Goal: Task Accomplishment & Management: Manage account settings

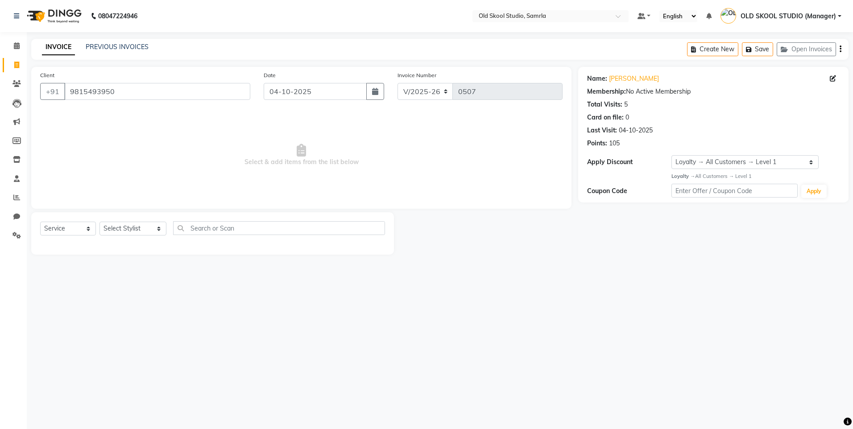
select select "8041"
select select "service"
select select "1: Object"
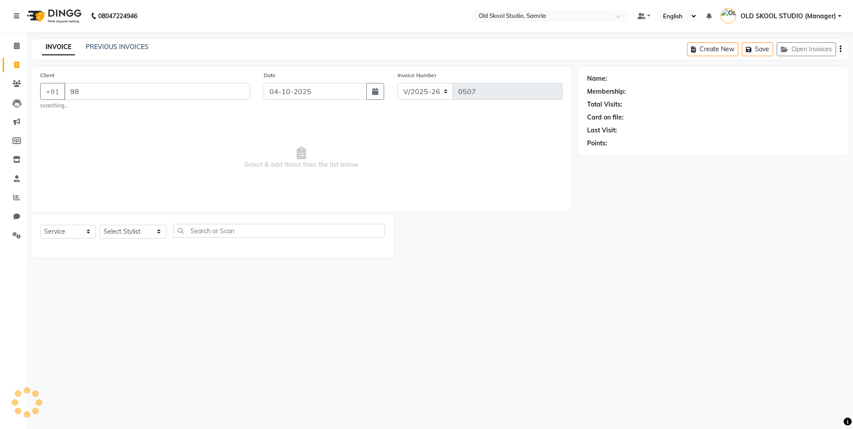
type input "9"
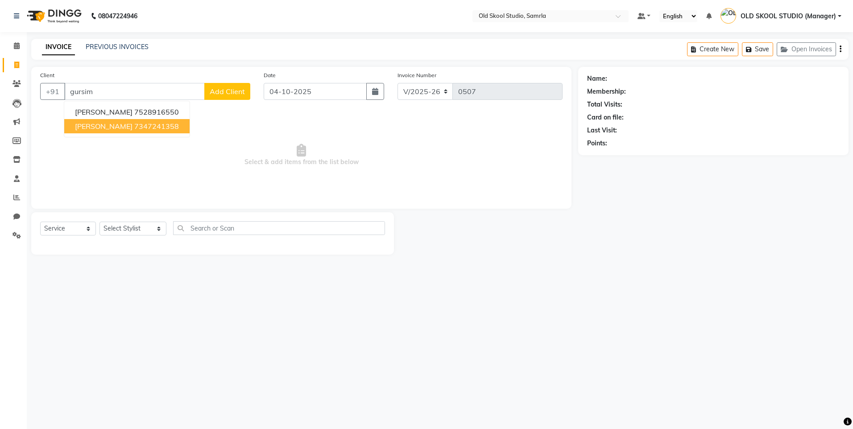
click at [143, 126] on ngb-highlight "7347241358" at bounding box center [156, 126] width 45 height 9
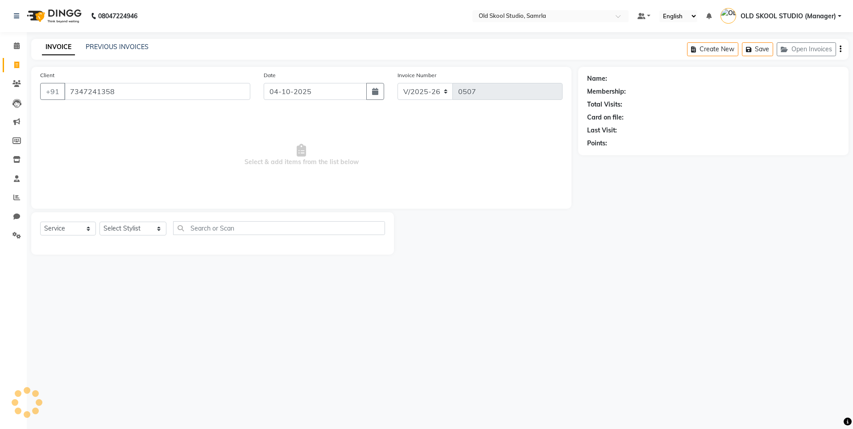
type input "7347241358"
select select "1: Object"
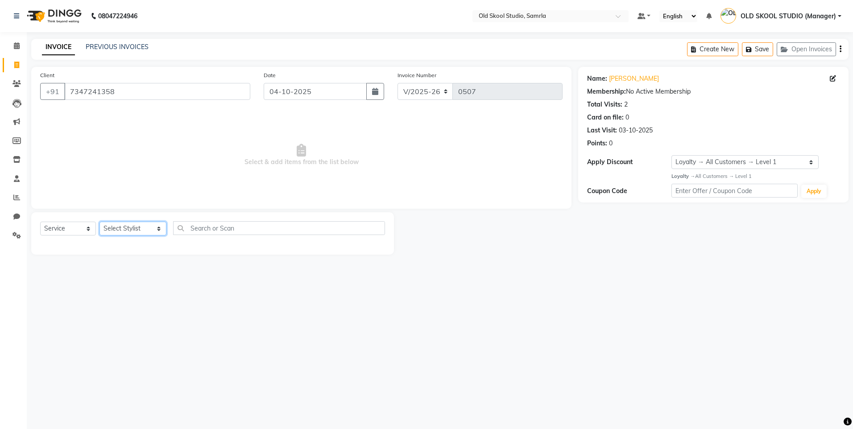
click at [157, 233] on select "Select Stylist [PERSON_NAME] gagandeepkaur [PERSON_NAME] OLD SKOOL STUDIO (Mana…" at bounding box center [132, 229] width 67 height 14
click at [90, 230] on select "Select Service Product Membership Package Voucher Prepaid Gift Card" at bounding box center [68, 229] width 56 height 14
select select "product"
click at [40, 222] on select "Select Service Product Membership Package Voucher Prepaid Gift Card" at bounding box center [68, 229] width 56 height 14
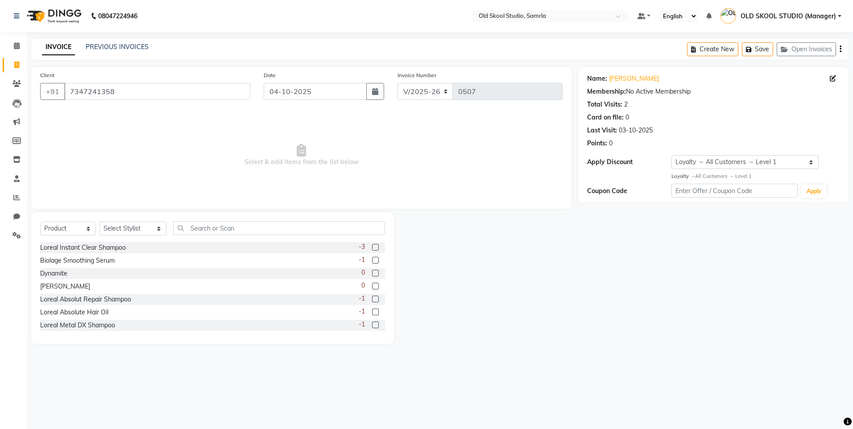
click at [151, 261] on div "Biolage Smoothing Serum -1" at bounding box center [212, 260] width 345 height 11
click at [372, 261] on label at bounding box center [375, 260] width 7 height 7
click at [372, 261] on input "checkbox" at bounding box center [375, 261] width 6 height 6
drag, startPoint x: 369, startPoint y: 260, endPoint x: 370, endPoint y: 256, distance: 4.5
click at [370, 256] on div "-1" at bounding box center [372, 260] width 26 height 11
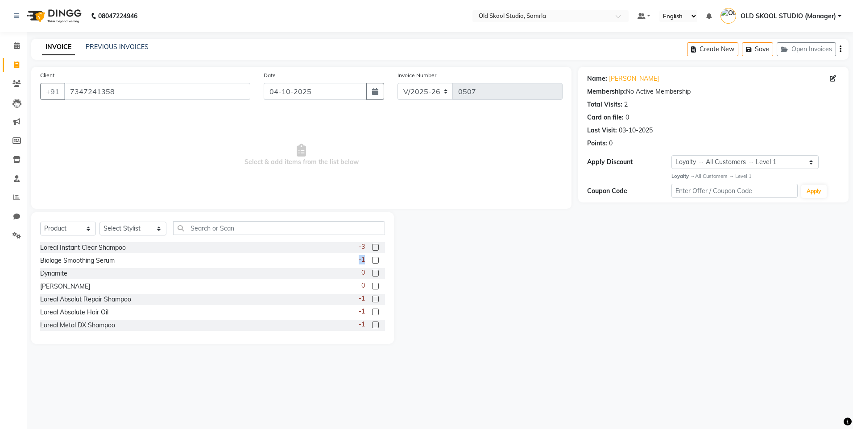
click at [372, 260] on label at bounding box center [375, 260] width 7 height 7
click at [372, 260] on input "checkbox" at bounding box center [375, 261] width 6 height 6
checkbox input "false"
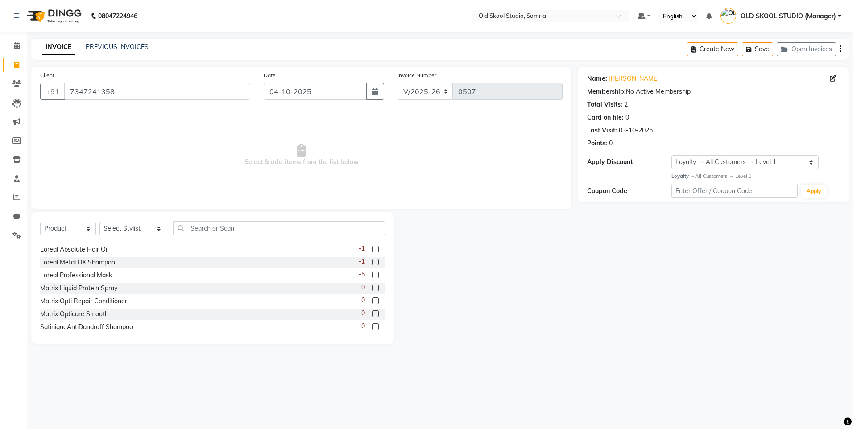
scroll to position [79, 0]
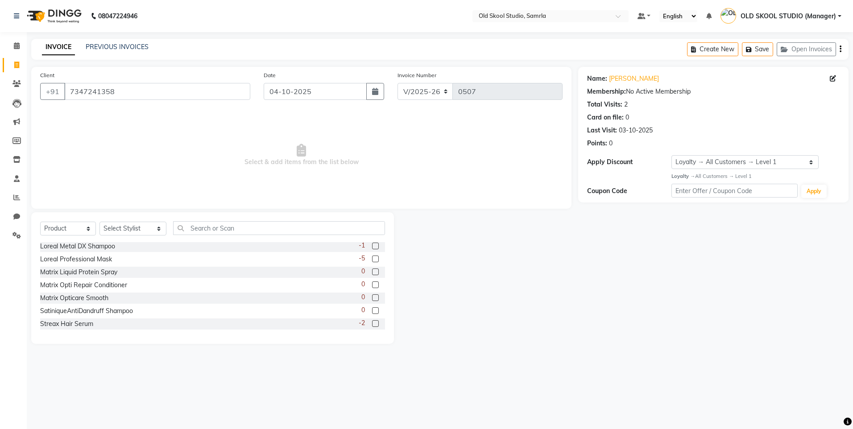
click at [372, 326] on label at bounding box center [375, 323] width 7 height 7
click at [372, 326] on input "checkbox" at bounding box center [375, 324] width 6 height 6
checkbox input "false"
click at [359, 324] on div "-2" at bounding box center [372, 323] width 26 height 11
click at [372, 298] on label at bounding box center [375, 297] width 7 height 7
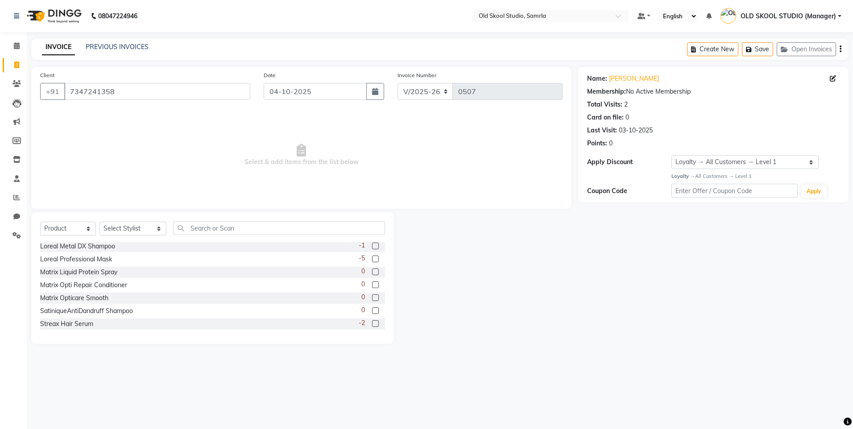
click at [372, 298] on input "checkbox" at bounding box center [375, 298] width 6 height 6
checkbox input "false"
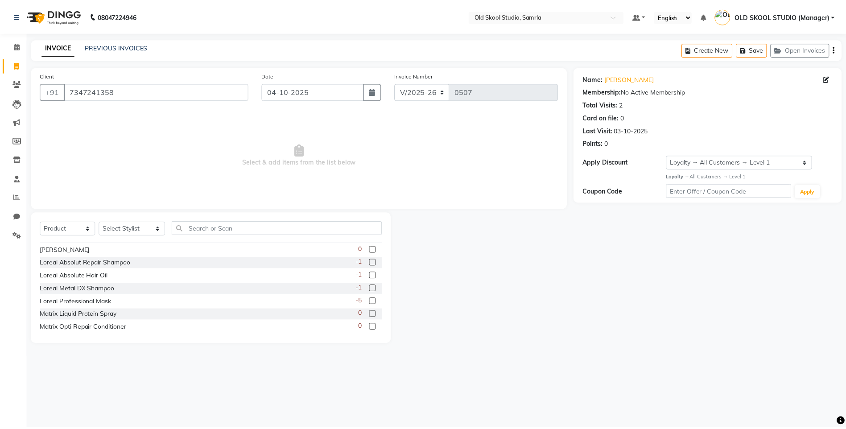
scroll to position [0, 0]
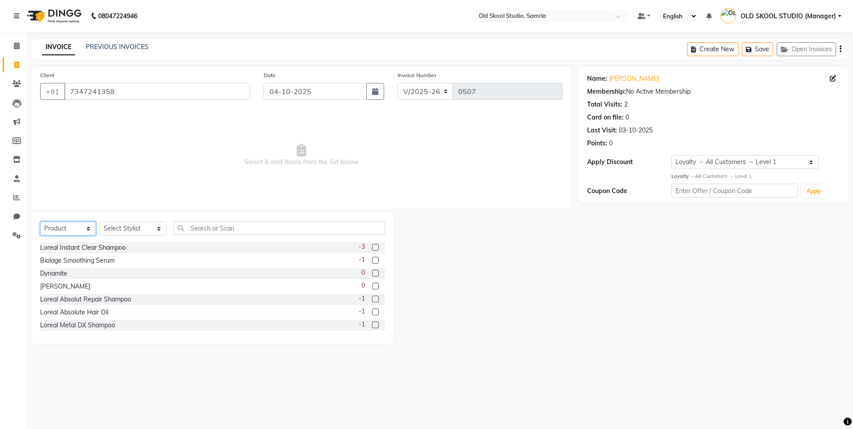
click at [83, 230] on select "Select Service Product Membership Package Voucher Prepaid Gift Card" at bounding box center [68, 229] width 56 height 14
select select "service"
click at [40, 222] on select "Select Service Product Membership Package Voucher Prepaid Gift Card" at bounding box center [68, 229] width 56 height 14
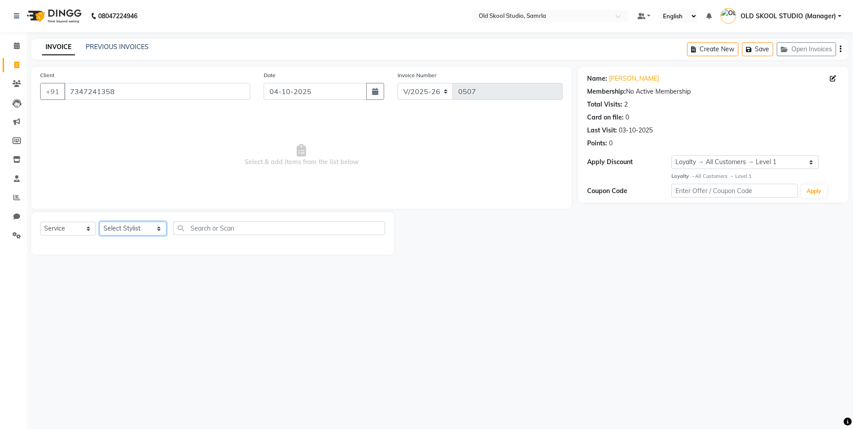
click at [149, 228] on select "Select Stylist [PERSON_NAME] gagandeepkaur [PERSON_NAME] OLD SKOOL STUDIO (Mana…" at bounding box center [132, 229] width 67 height 14
select select "84326"
click at [99, 222] on select "Select Stylist [PERSON_NAME] gagandeepkaur [PERSON_NAME] OLD SKOOL STUDIO (Mana…" at bounding box center [132, 229] width 67 height 14
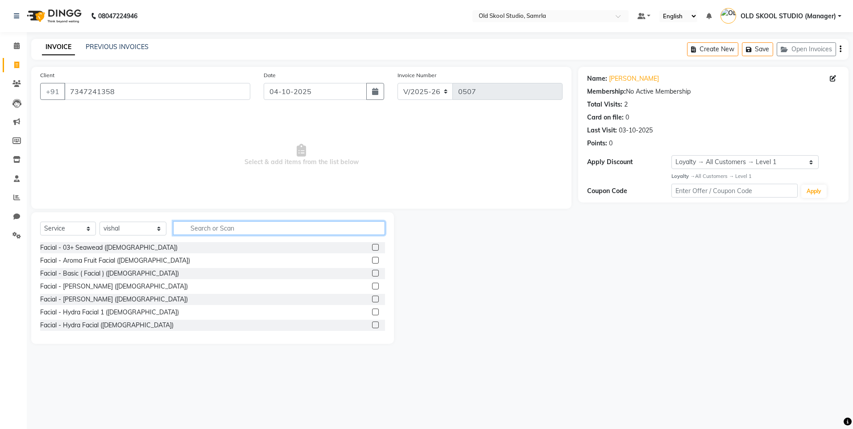
click at [219, 227] on input "text" at bounding box center [279, 228] width 212 height 14
type input "h"
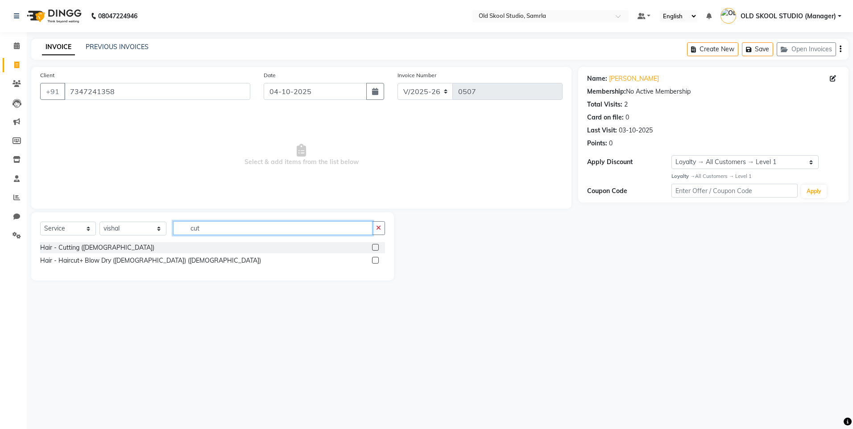
type input "cut"
click at [374, 250] on label at bounding box center [375, 247] width 7 height 7
click at [374, 250] on input "checkbox" at bounding box center [375, 248] width 6 height 6
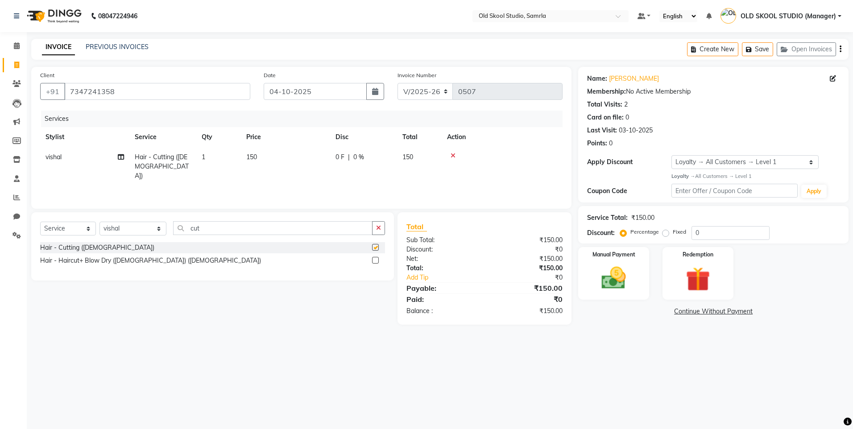
checkbox input "false"
click at [273, 226] on input "cut" at bounding box center [272, 228] width 199 height 14
type input "c"
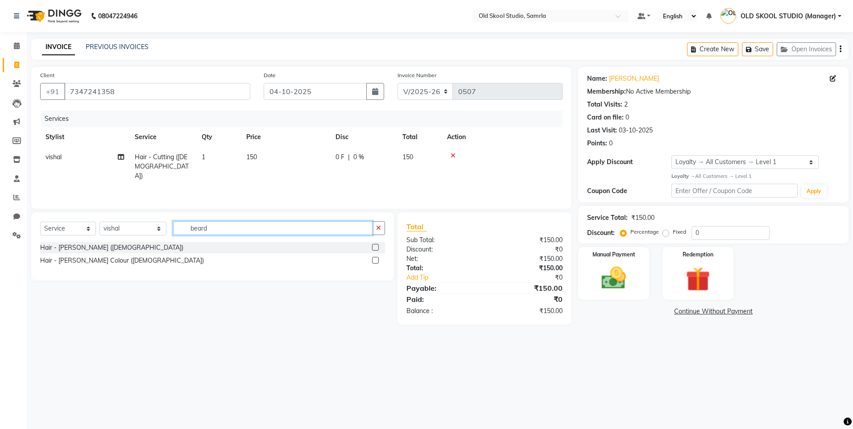
type input "beard"
click at [373, 248] on label at bounding box center [375, 247] width 7 height 7
click at [373, 248] on input "checkbox" at bounding box center [375, 248] width 6 height 6
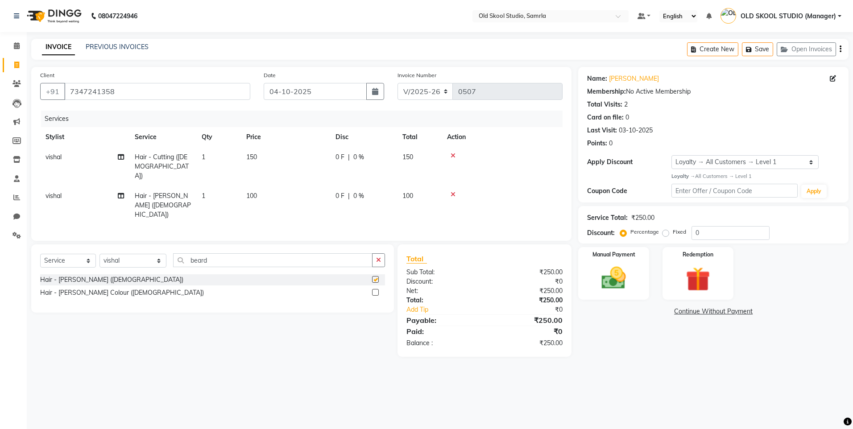
checkbox input "false"
click at [629, 276] on img at bounding box center [613, 278] width 41 height 29
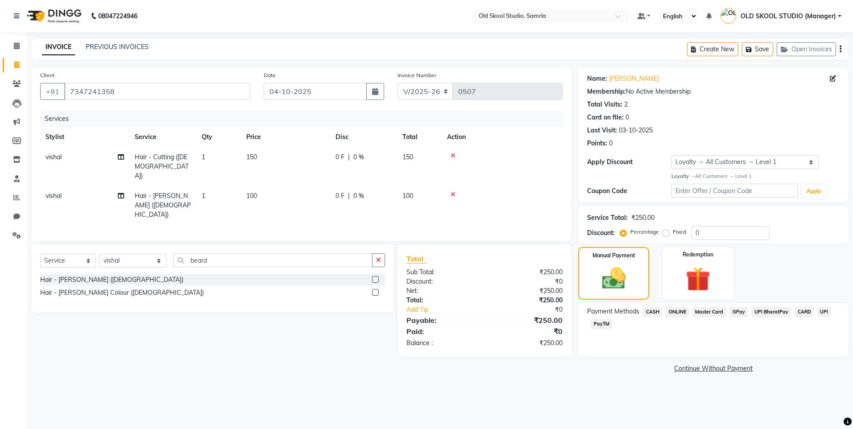
click at [657, 308] on span "CASH" at bounding box center [652, 312] width 19 height 10
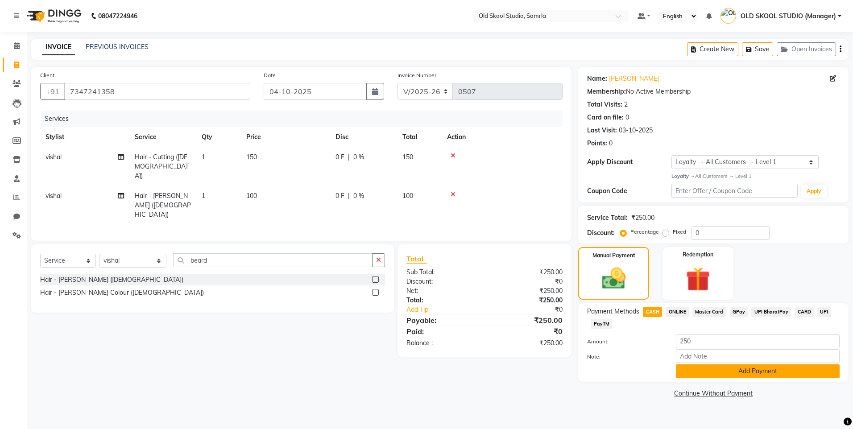
click at [714, 368] on button "Add Payment" at bounding box center [758, 371] width 164 height 14
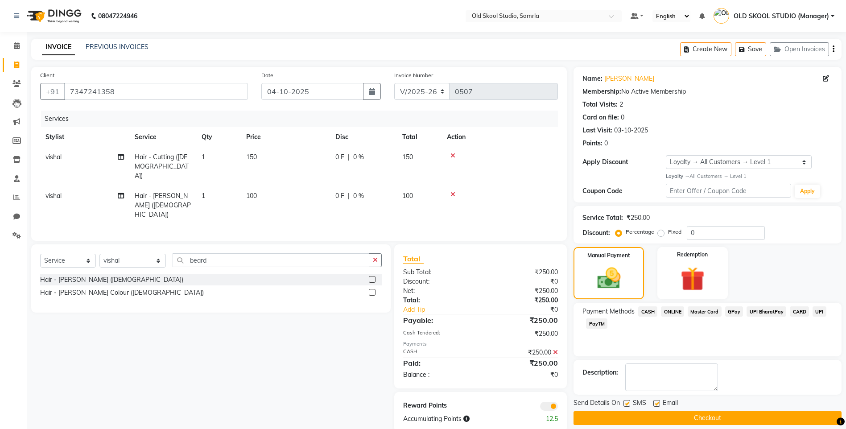
click at [414, 186] on td "100" at bounding box center [419, 205] width 45 height 39
select select "84326"
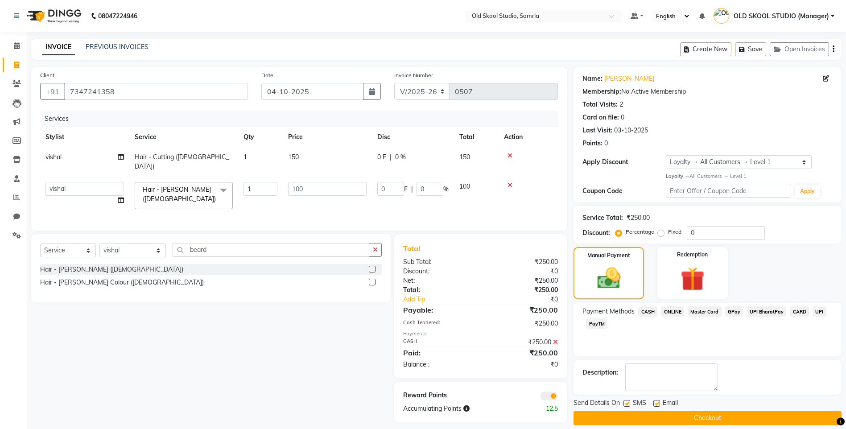
click at [414, 185] on div "0 F | 0 %" at bounding box center [412, 189] width 71 height 14
click at [464, 182] on span "100" at bounding box center [464, 186] width 11 height 8
click at [469, 182] on span "100" at bounding box center [464, 186] width 11 height 8
click at [465, 182] on span "100" at bounding box center [464, 186] width 11 height 8
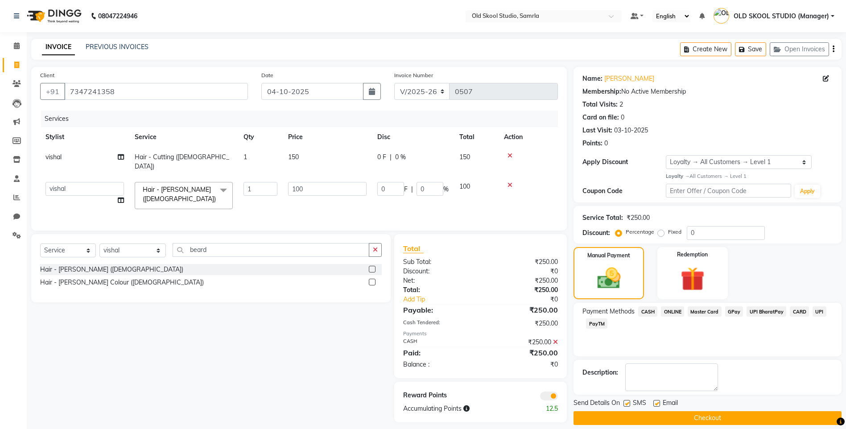
click at [465, 182] on span "100" at bounding box center [464, 186] width 11 height 8
drag, startPoint x: 465, startPoint y: 175, endPoint x: 462, endPoint y: 181, distance: 6.8
click at [462, 182] on span "100" at bounding box center [464, 186] width 11 height 8
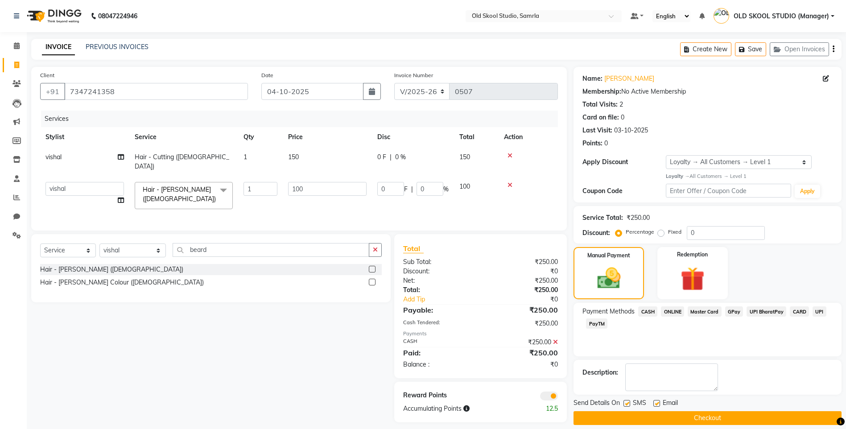
click at [411, 152] on td "0 F | 0 %" at bounding box center [413, 161] width 82 height 29
select select "84326"
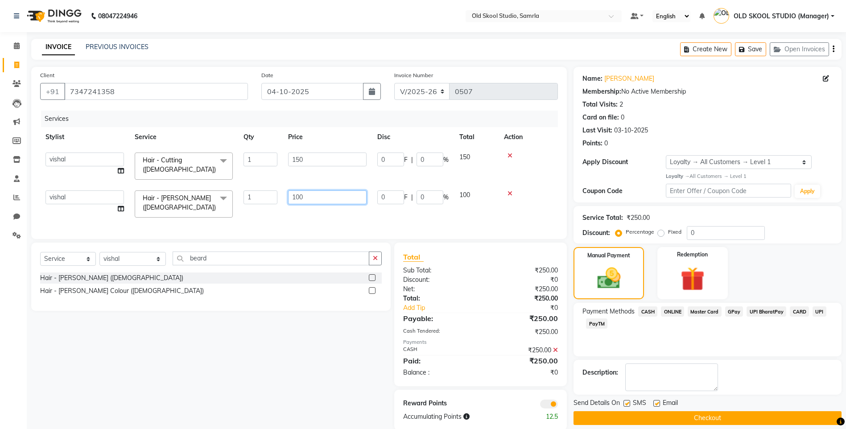
click at [314, 197] on input "100" at bounding box center [327, 197] width 78 height 14
type input "150"
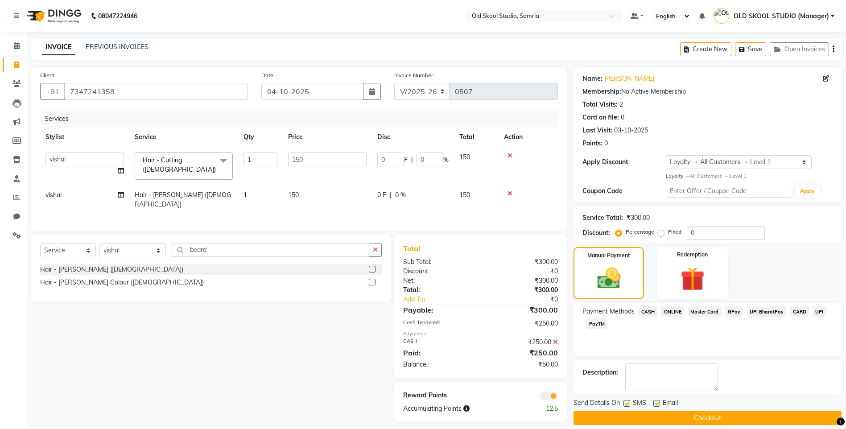
click at [691, 333] on div "Payment Methods CASH ONLINE Master Card GPay UPI BharatPay CARD UPI PayTM" at bounding box center [708, 330] width 268 height 54
click at [650, 310] on span "CASH" at bounding box center [647, 311] width 19 height 10
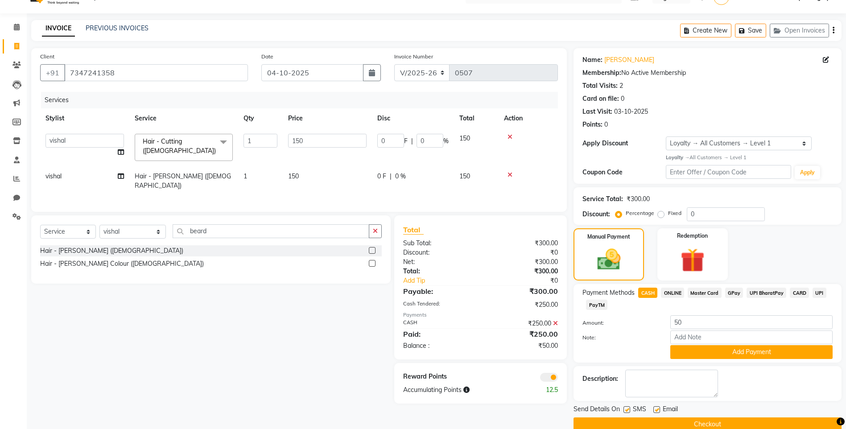
scroll to position [34, 0]
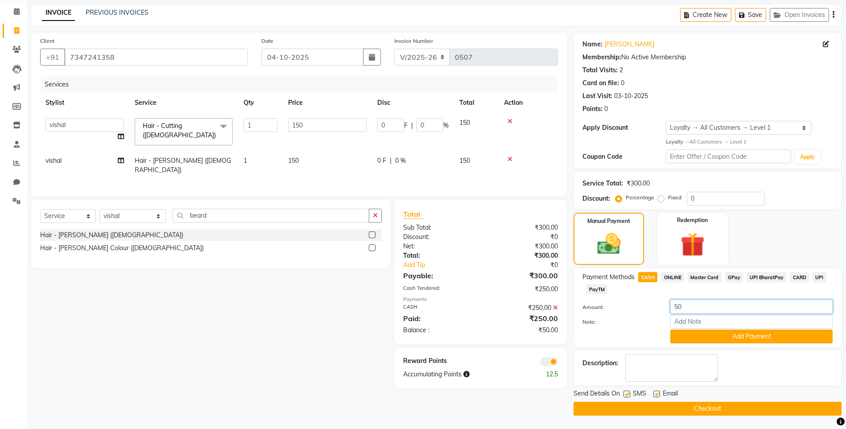
click at [702, 306] on input "50" at bounding box center [751, 307] width 162 height 14
type input "5"
click at [771, 237] on div "Manual Payment Redemption" at bounding box center [707, 239] width 281 height 52
click at [683, 407] on button "Checkout" at bounding box center [708, 409] width 268 height 14
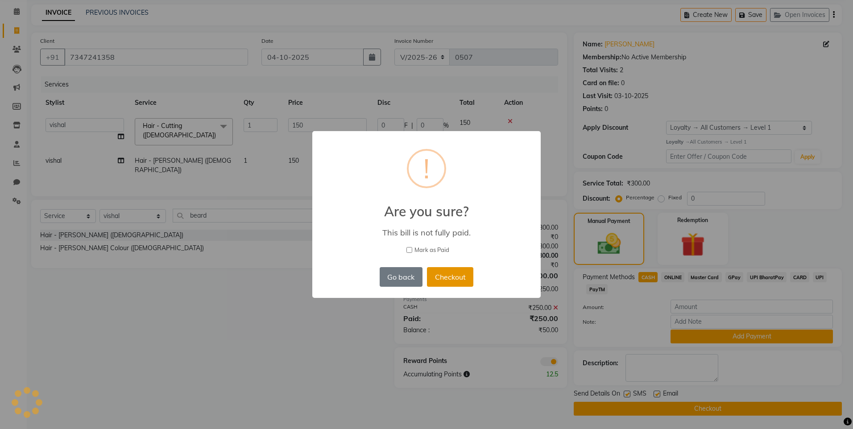
click at [456, 276] on button "Checkout" at bounding box center [450, 277] width 46 height 20
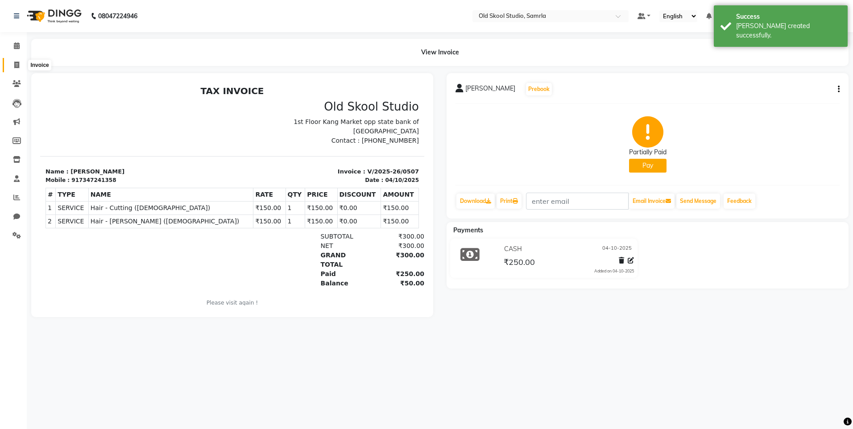
click at [18, 68] on span at bounding box center [17, 65] width 16 height 10
select select "service"
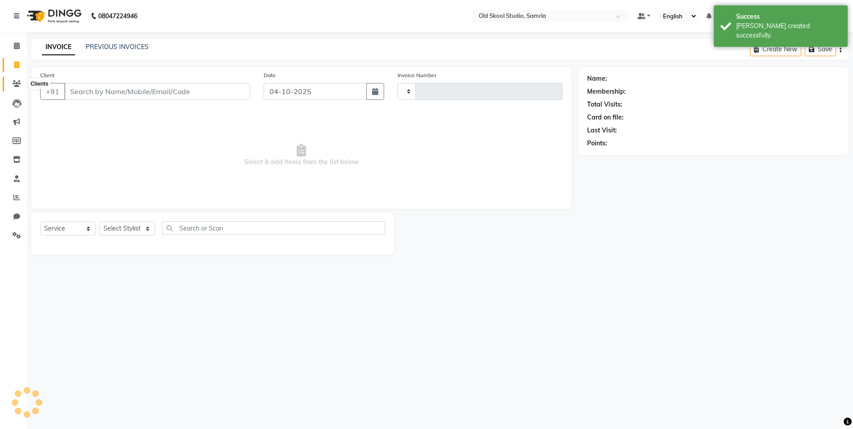
click at [16, 83] on icon at bounding box center [16, 83] width 8 height 7
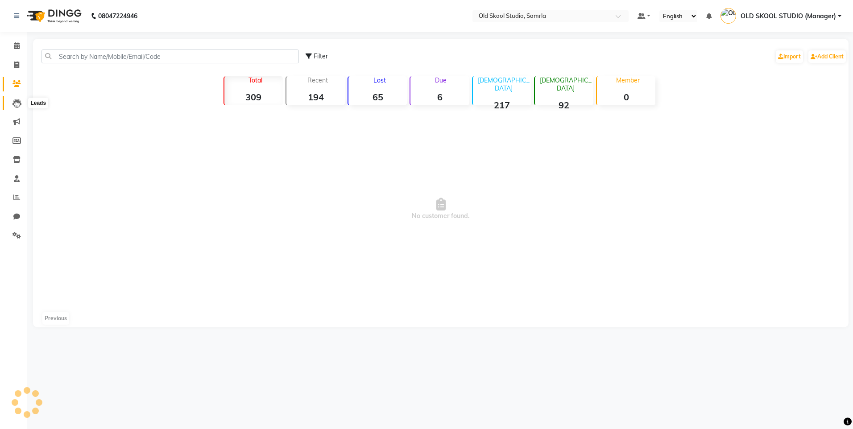
click at [17, 104] on icon at bounding box center [16, 103] width 9 height 9
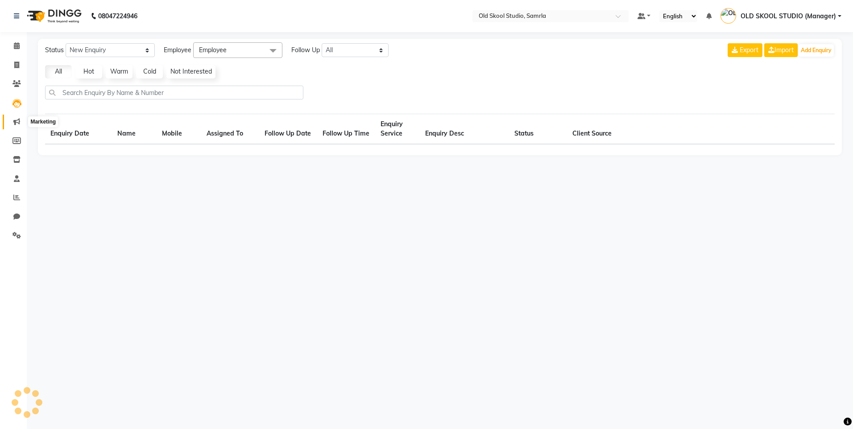
click at [12, 124] on span at bounding box center [17, 122] width 16 height 10
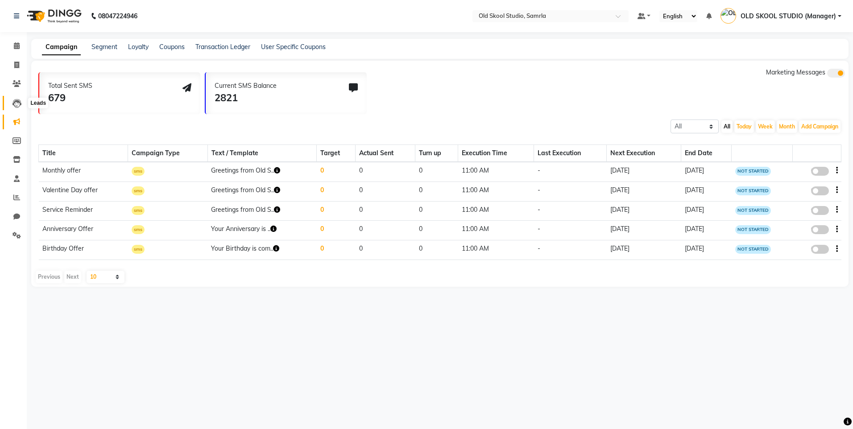
click at [21, 103] on icon at bounding box center [16, 103] width 9 height 9
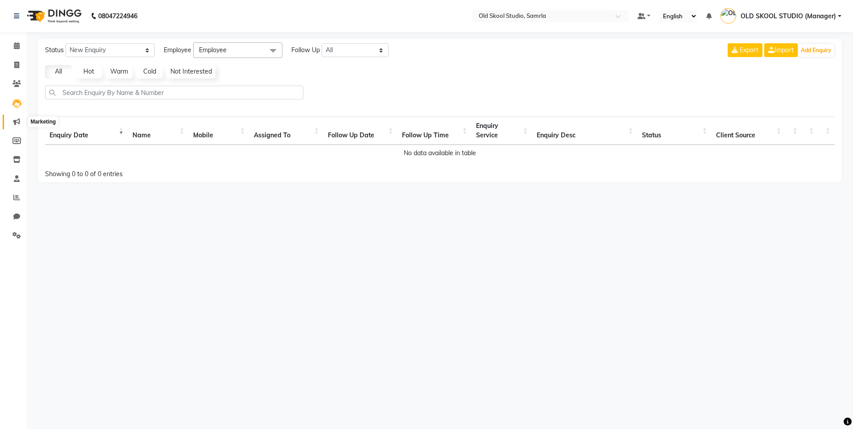
click at [19, 125] on span at bounding box center [17, 122] width 16 height 10
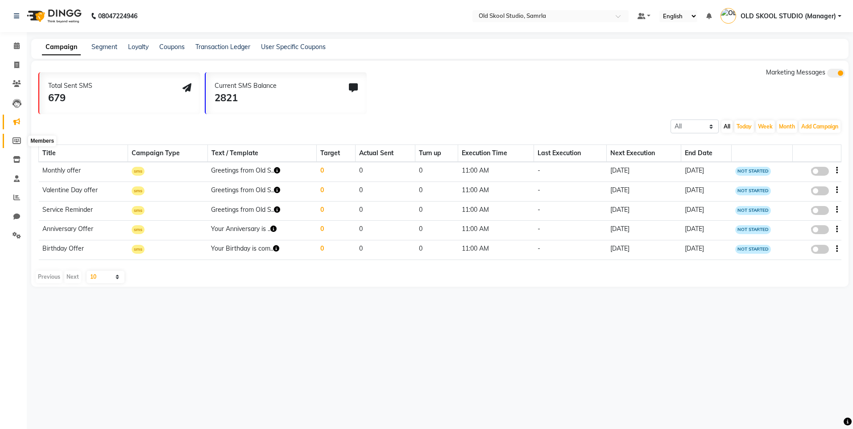
click at [12, 137] on icon at bounding box center [16, 140] width 8 height 7
select select
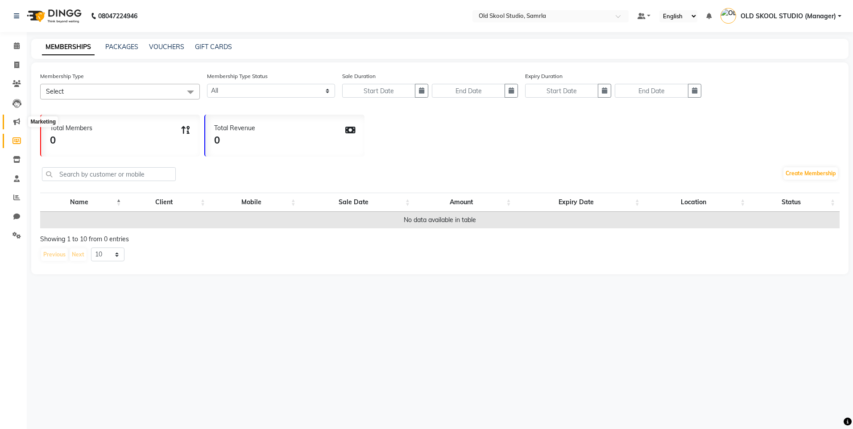
click at [15, 121] on icon at bounding box center [16, 121] width 7 height 7
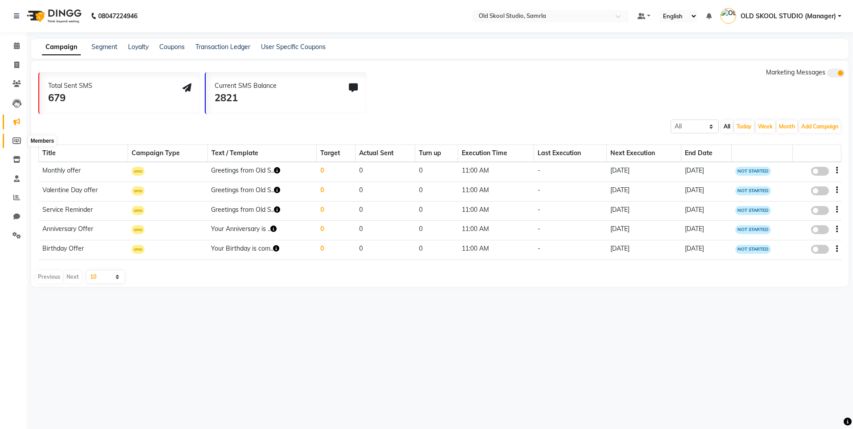
click at [18, 144] on span at bounding box center [17, 141] width 16 height 10
select select
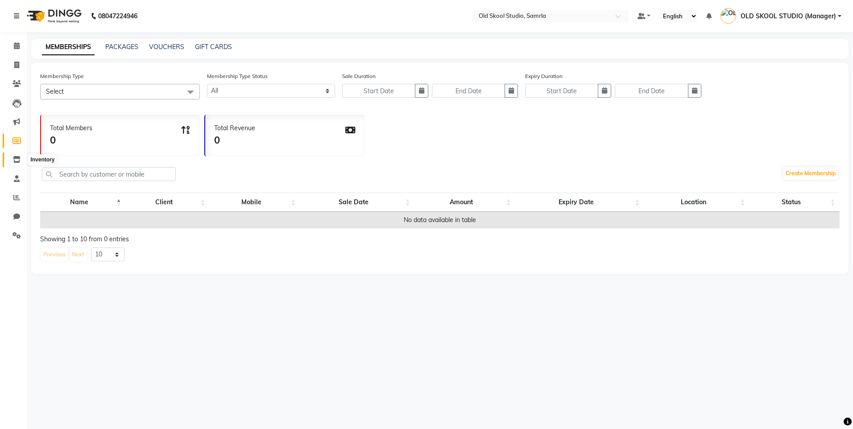
click at [17, 157] on icon at bounding box center [17, 159] width 8 height 7
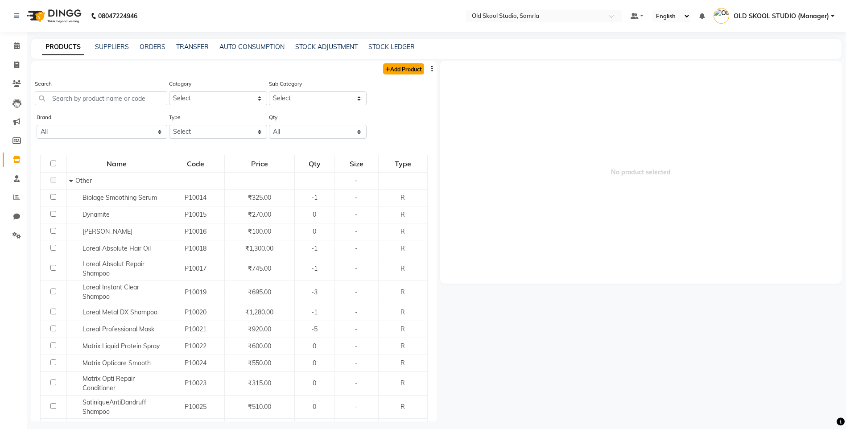
click at [401, 70] on link "Add Product" at bounding box center [403, 68] width 41 height 11
select select "true"
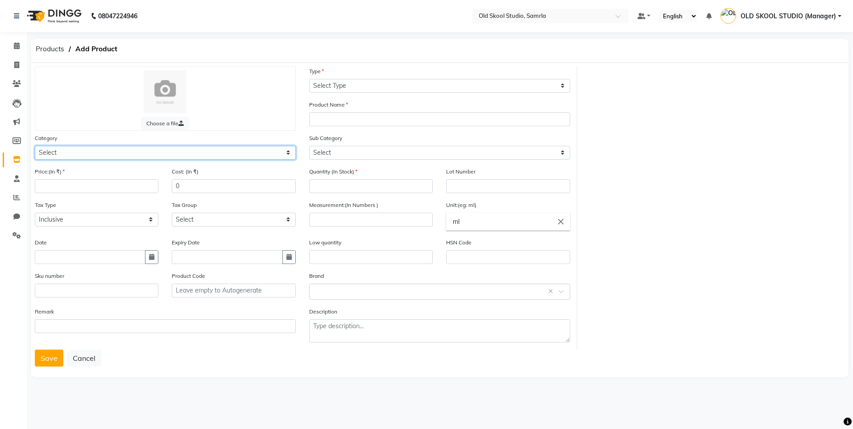
click at [117, 153] on select "Select Hair Skin Makeup Personal Care Appliances [PERSON_NAME] Waxing Disposabl…" at bounding box center [165, 153] width 261 height 14
select select "1445601100"
click at [35, 146] on select "Select Hair Skin Makeup Personal Care Appliances [PERSON_NAME] Waxing Disposabl…" at bounding box center [165, 153] width 261 height 14
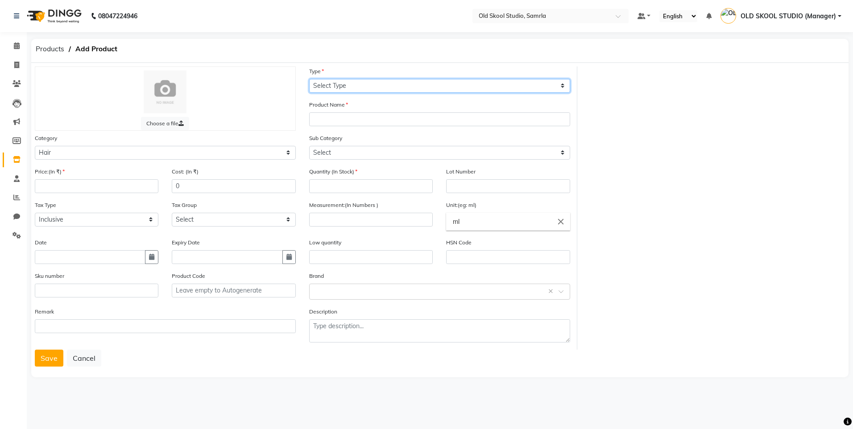
click at [413, 87] on select "Select Type Both Retail Consumable" at bounding box center [439, 86] width 261 height 14
click at [381, 172] on div "Quantity (In Stock)" at bounding box center [371, 180] width 124 height 26
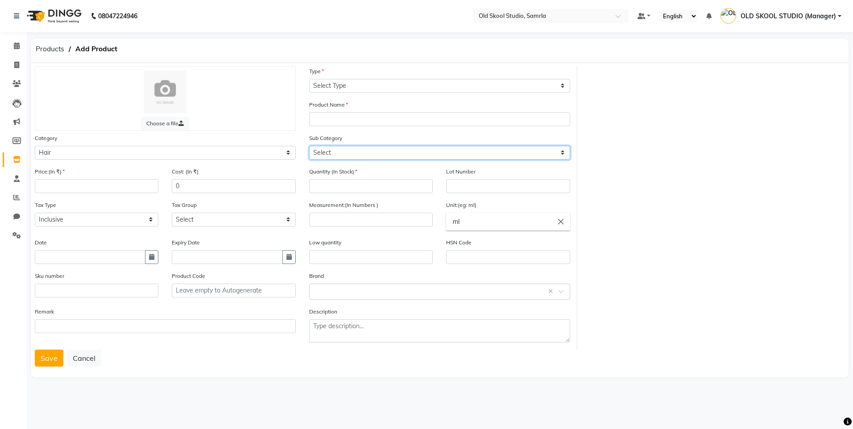
click at [564, 158] on select "Select Shampoo Conditioner Cream Mask Oil Serum Color Appliances Treatment Styl…" at bounding box center [439, 153] width 261 height 14
click at [852, 201] on html "08047224946 Select Location × Old Skool Studio, Samrla Default Panel My Panel E…" at bounding box center [426, 214] width 853 height 429
click at [16, 48] on icon at bounding box center [17, 45] width 6 height 7
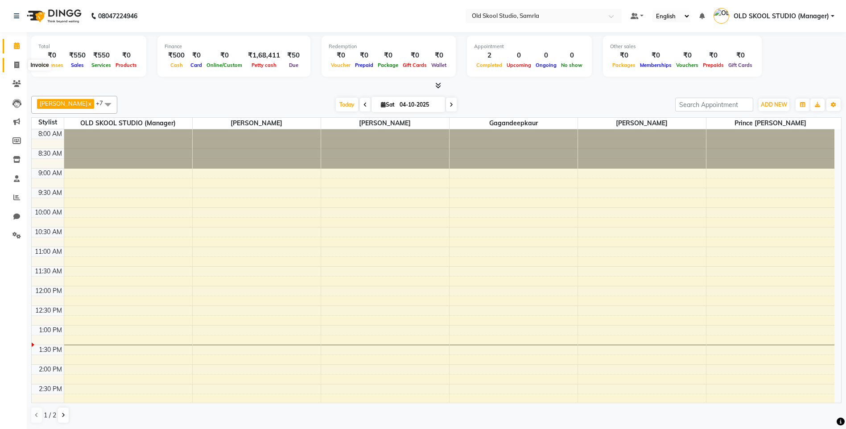
click at [13, 62] on span at bounding box center [17, 65] width 16 height 10
select select "service"
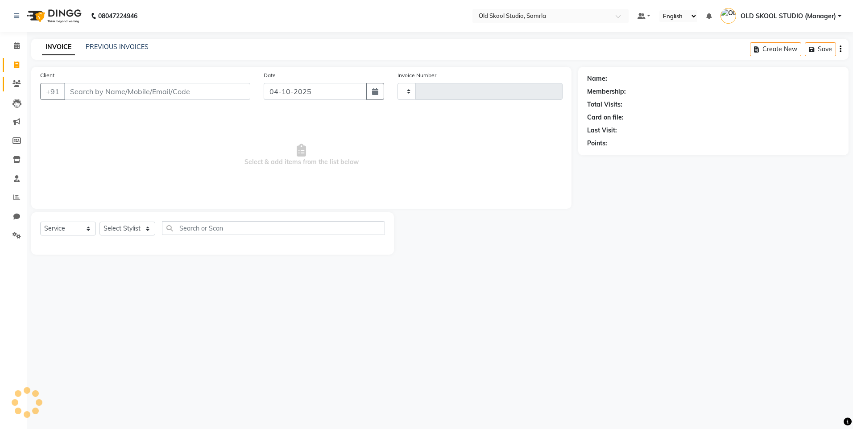
type input "0508"
select select "8041"
click at [16, 85] on icon at bounding box center [16, 83] width 8 height 7
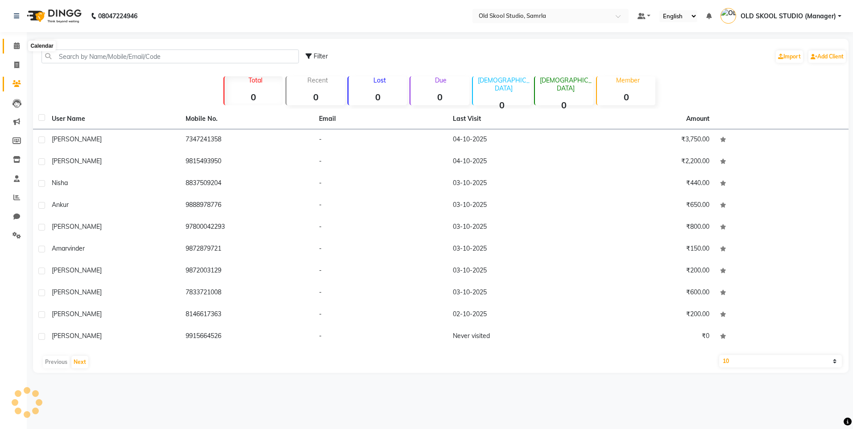
click at [15, 43] on icon at bounding box center [17, 45] width 6 height 7
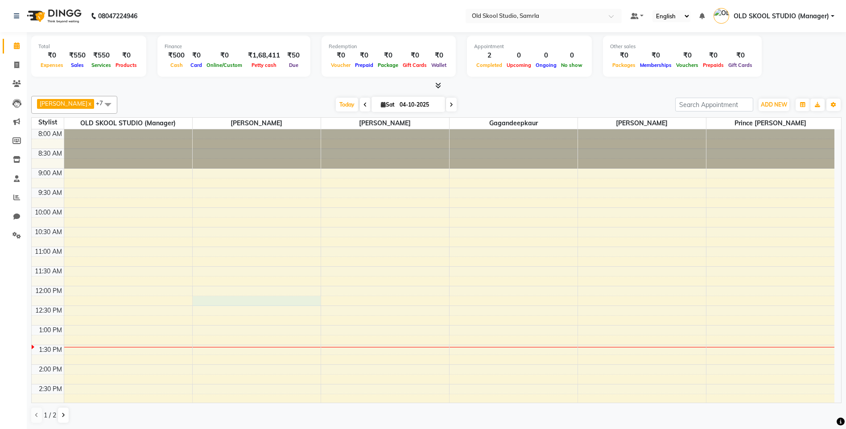
click at [285, 300] on div "8:00 AM 8:30 AM 9:00 AM 9:30 AM 10:00 AM 10:30 AM 11:00 AM 11:30 AM 12:00 PM 12…" at bounding box center [433, 384] width 803 height 510
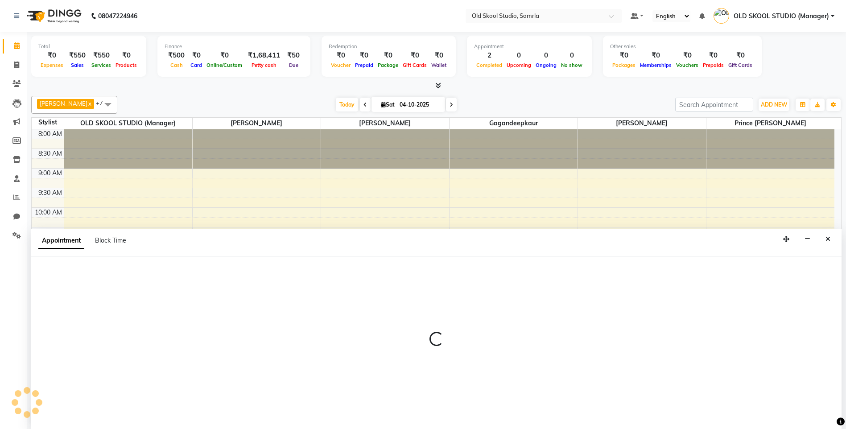
scroll to position [0, 0]
select select "84327"
select select "tentative"
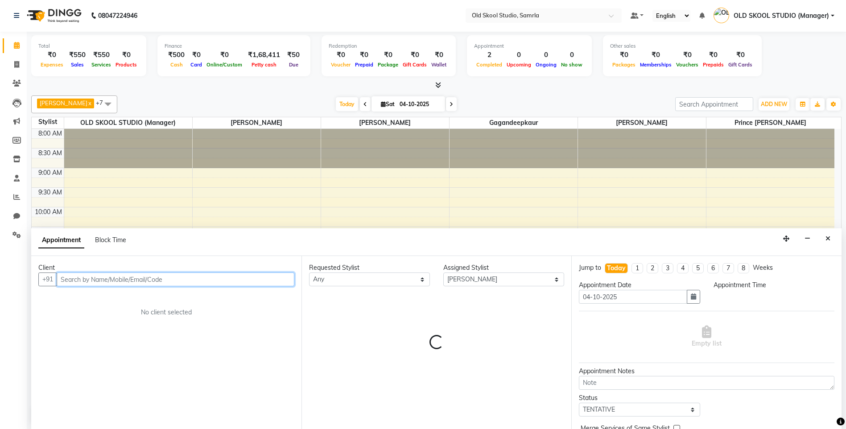
select select "735"
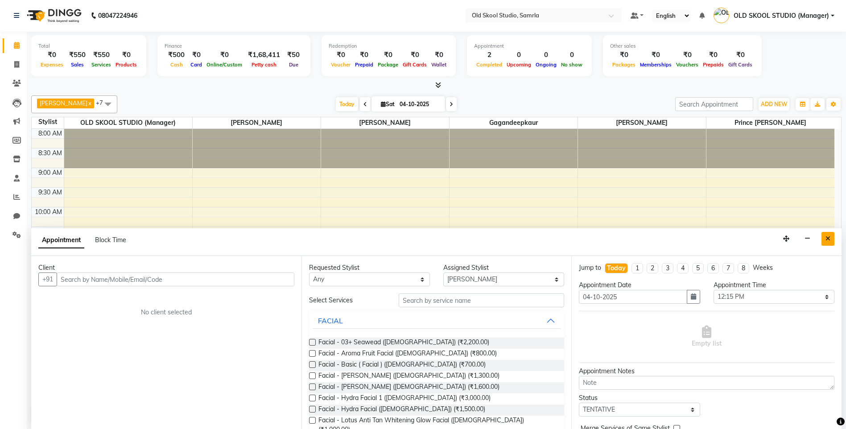
click at [828, 234] on button "Close" at bounding box center [827, 239] width 13 height 14
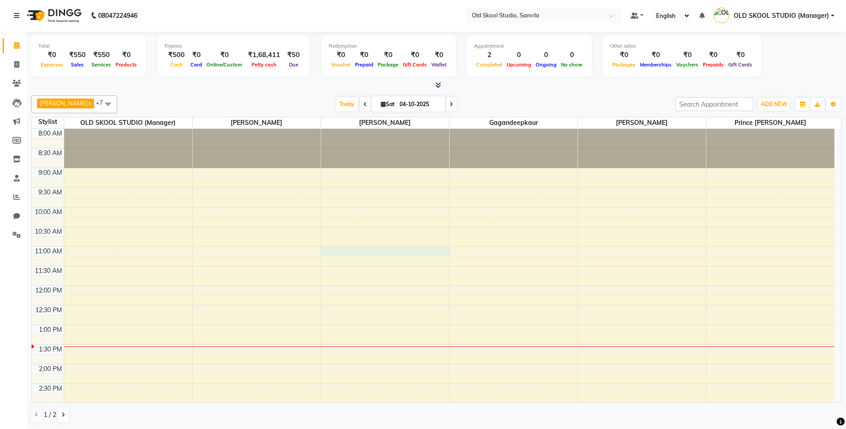
click at [443, 251] on div "8:00 AM 8:30 AM 9:00 AM 9:30 AM 10:00 AM 10:30 AM 11:00 AM 11:30 AM 12:00 PM 12…" at bounding box center [433, 384] width 803 height 510
select select "89685"
select select "660"
select select "tentative"
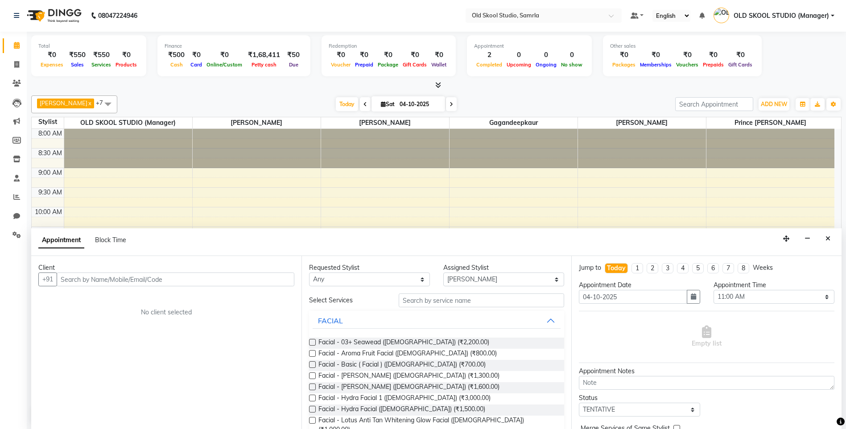
click at [556, 171] on div "8:00 AM 8:30 AM 9:00 AM 9:30 AM 10:00 AM 10:30 AM 11:00 AM 11:30 AM 12:00 PM 12…" at bounding box center [433, 384] width 803 height 510
click at [828, 240] on icon "Close" at bounding box center [828, 238] width 5 height 6
